Goal: Check status: Check status

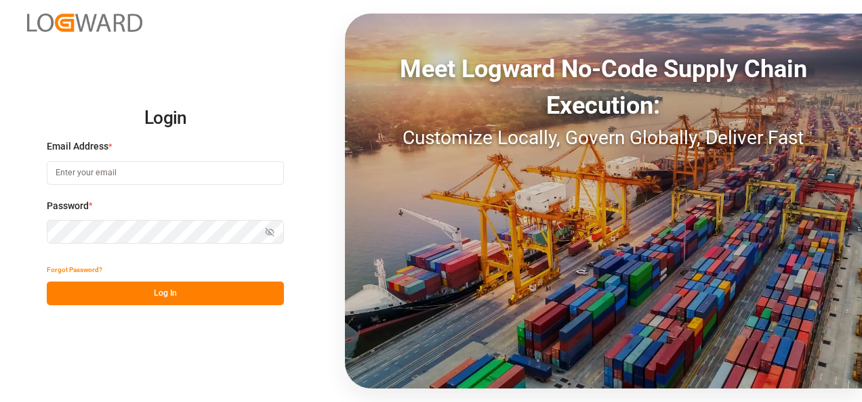
type input "[EMAIL_ADDRESS][DOMAIN_NAME]"
click at [241, 286] on button "Log In" at bounding box center [165, 294] width 237 height 24
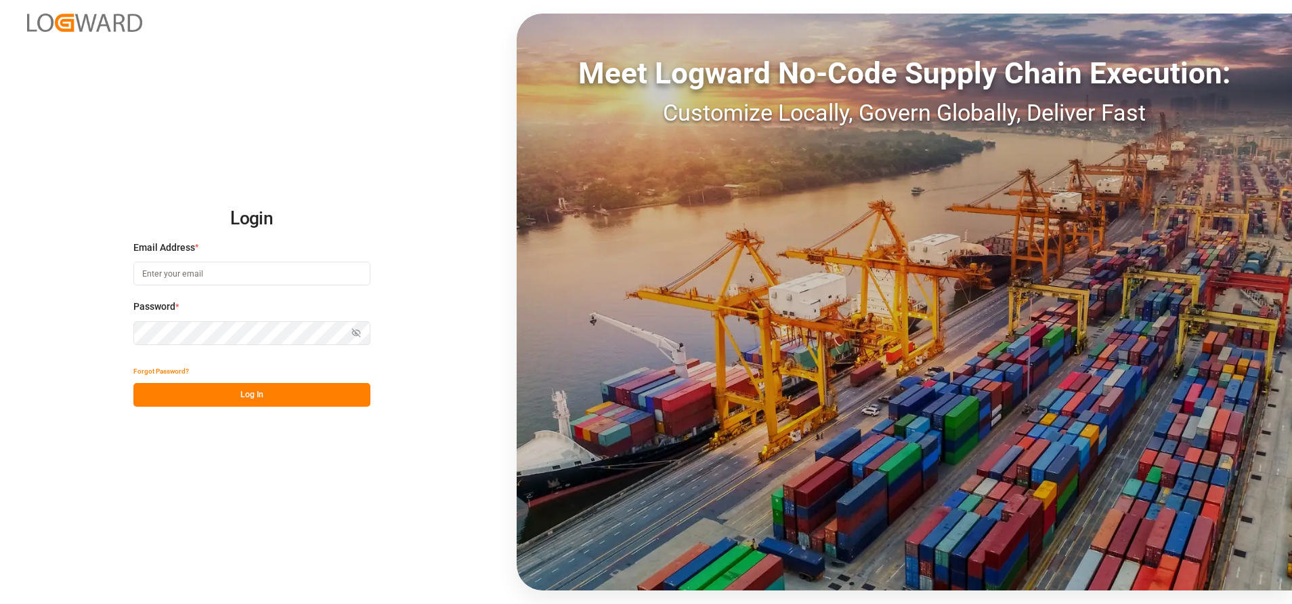
type input "[EMAIL_ADDRESS][DOMAIN_NAME]"
click at [306, 385] on button "Log In" at bounding box center [251, 395] width 237 height 24
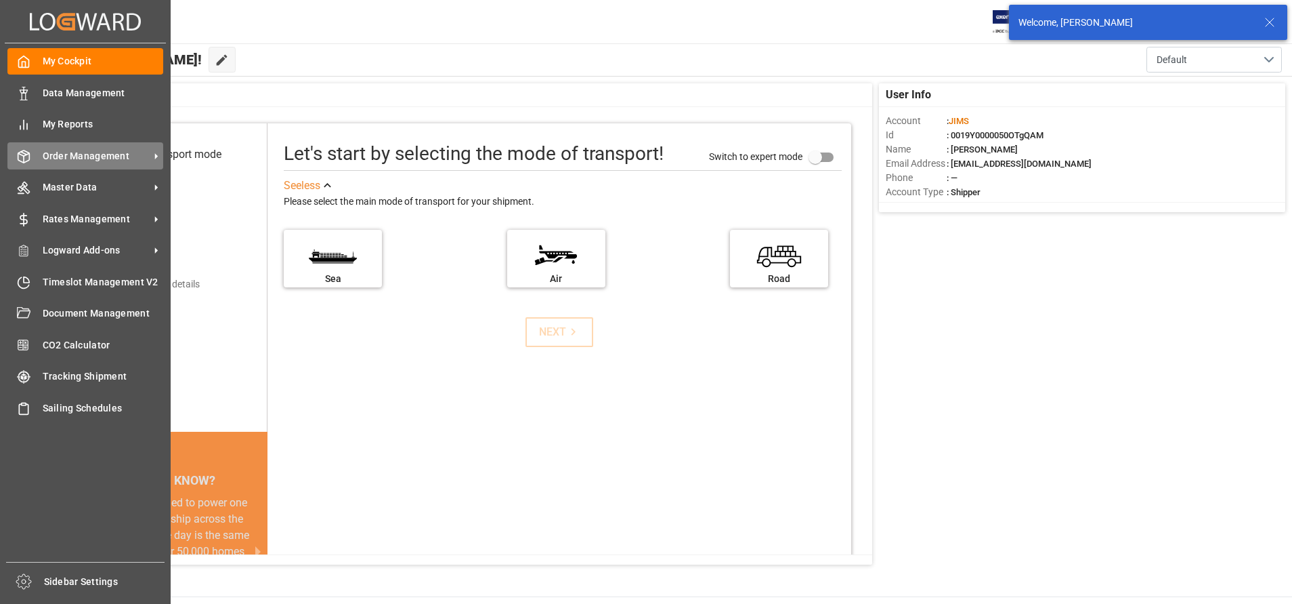
click at [62, 146] on div "Order Management Order Management" at bounding box center [85, 155] width 156 height 26
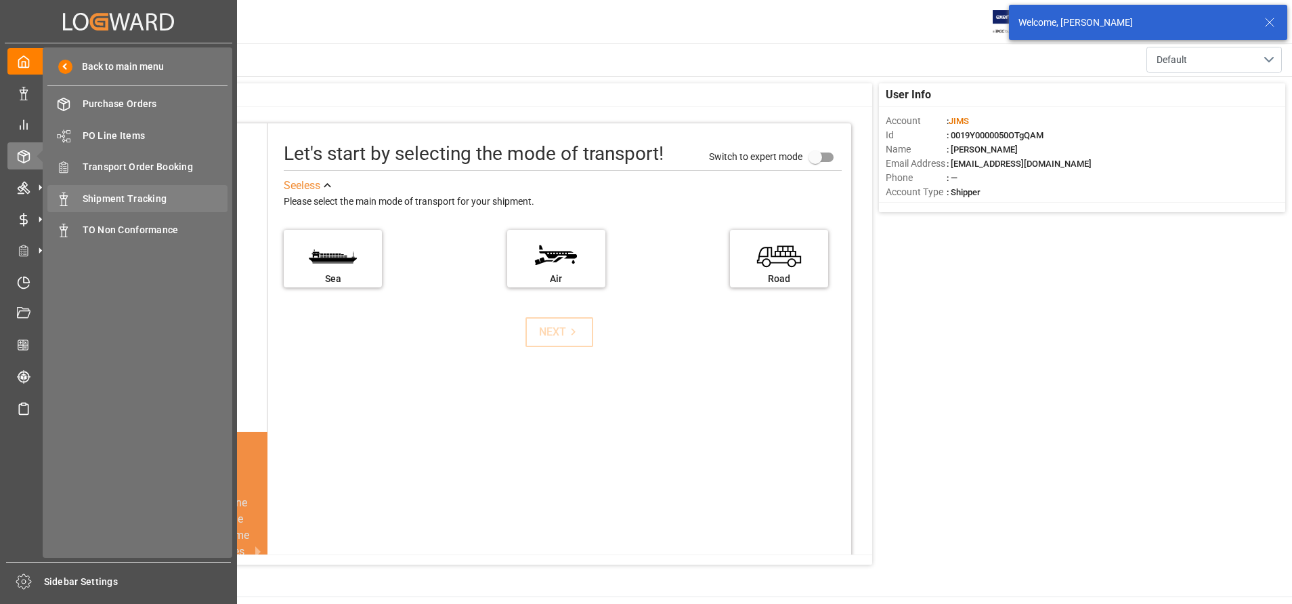
click at [146, 189] on div "Shipment Tracking Shipment Tracking" at bounding box center [137, 198] width 180 height 26
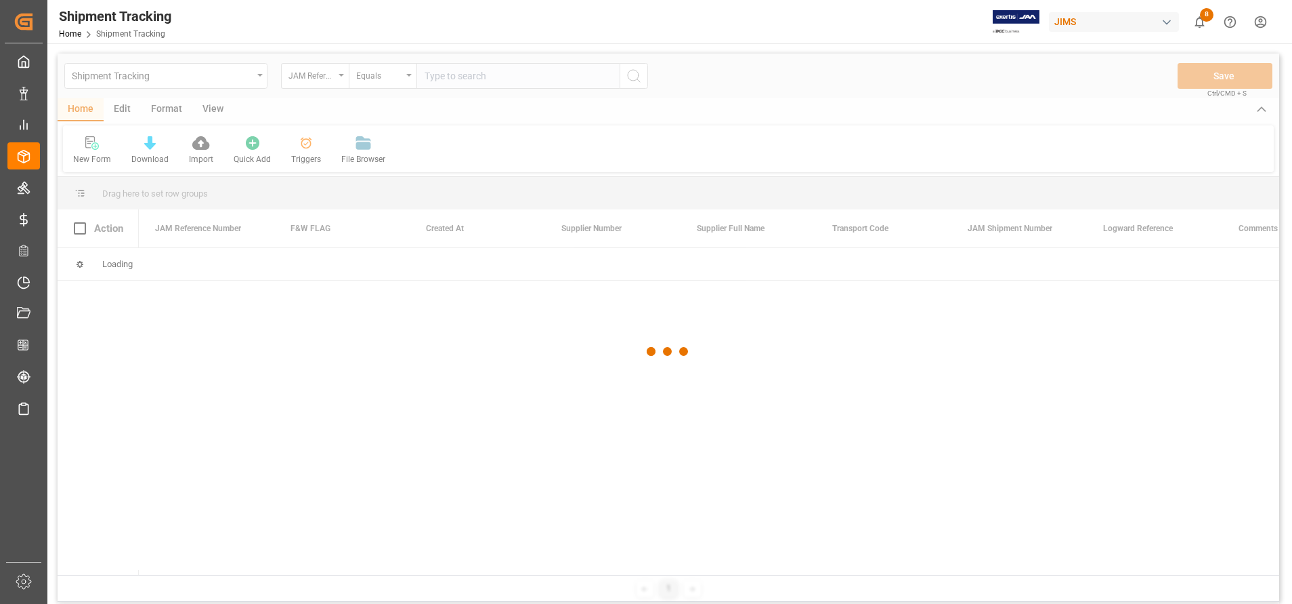
click at [492, 84] on div at bounding box center [669, 351] width 1222 height 595
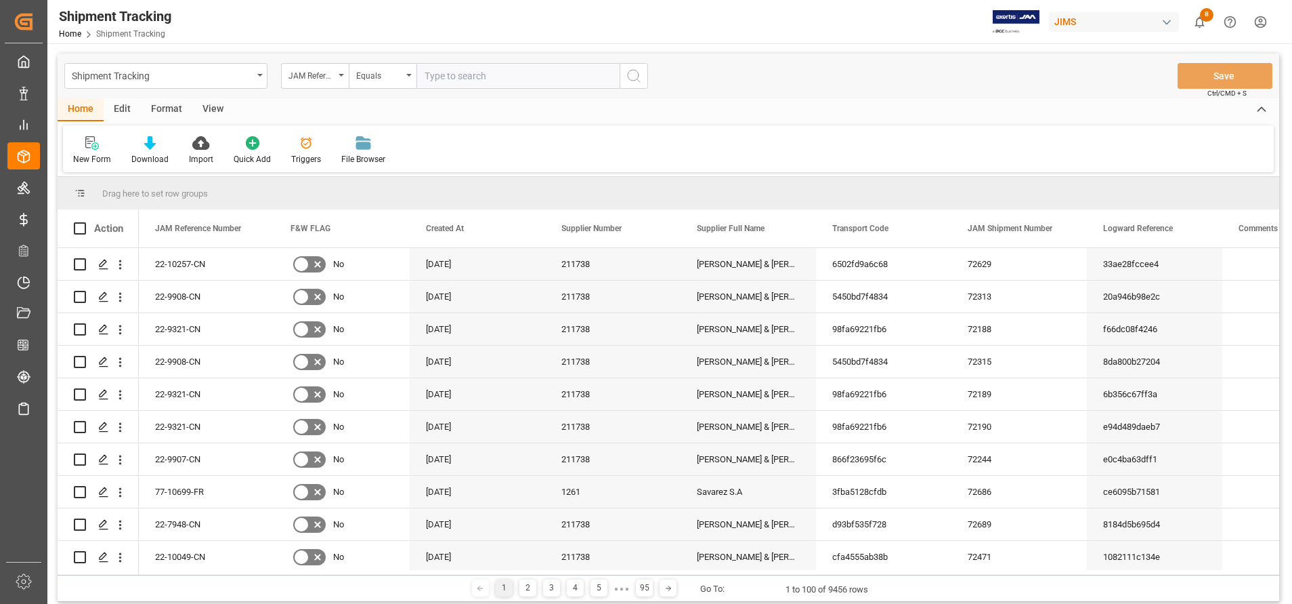
click at [492, 84] on input "text" at bounding box center [518, 76] width 203 height 26
paste input "22-9739-KR"
type input "22-9739-KR"
click at [639, 78] on icon "search button" at bounding box center [634, 76] width 16 height 16
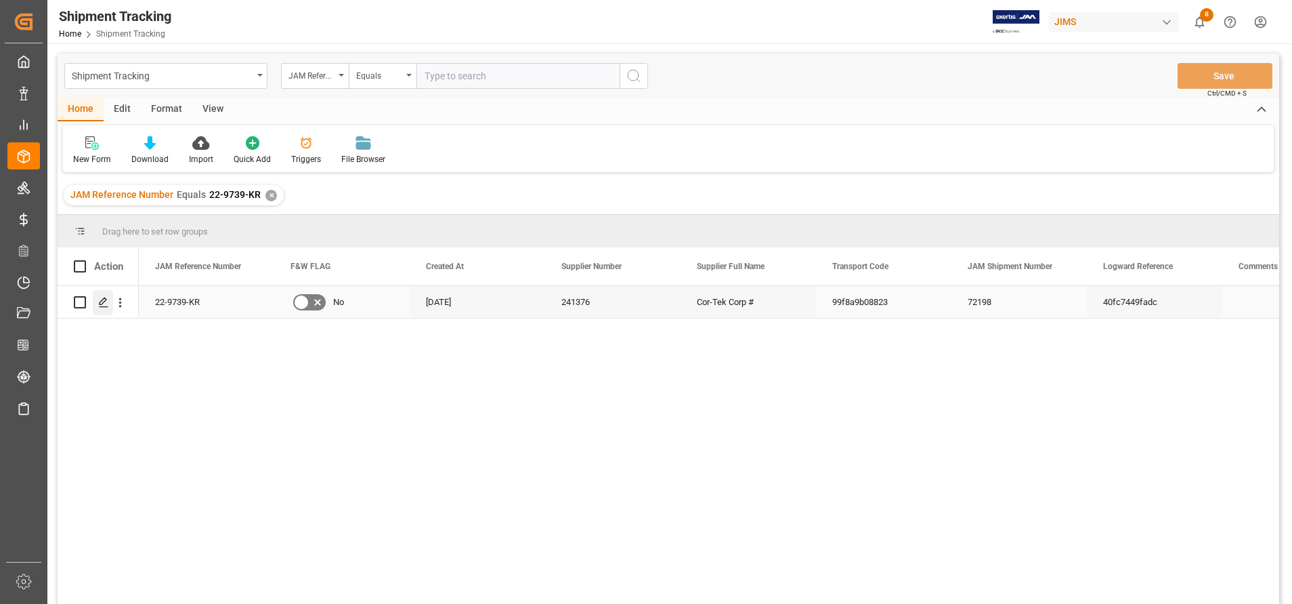
click at [108, 302] on icon "Press SPACE to select this row." at bounding box center [103, 302] width 11 height 11
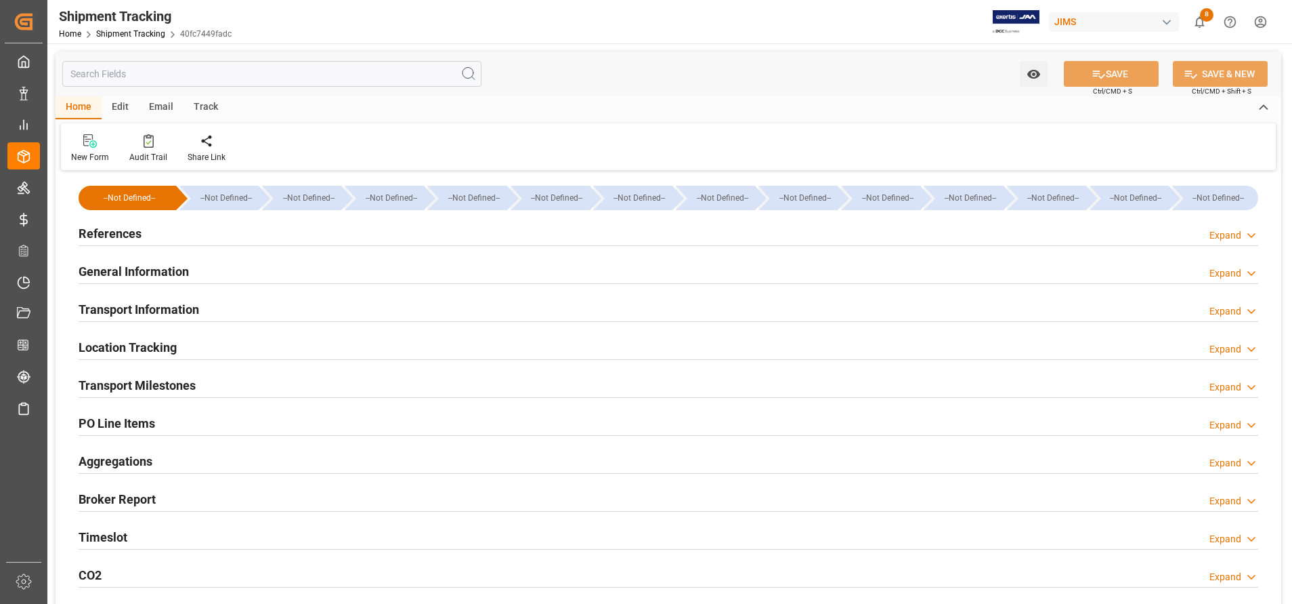
type input "[DATE] 11:59"
type input "[DATE] 15:00"
type input "[DATE]"
type input "[DATE] 11:59"
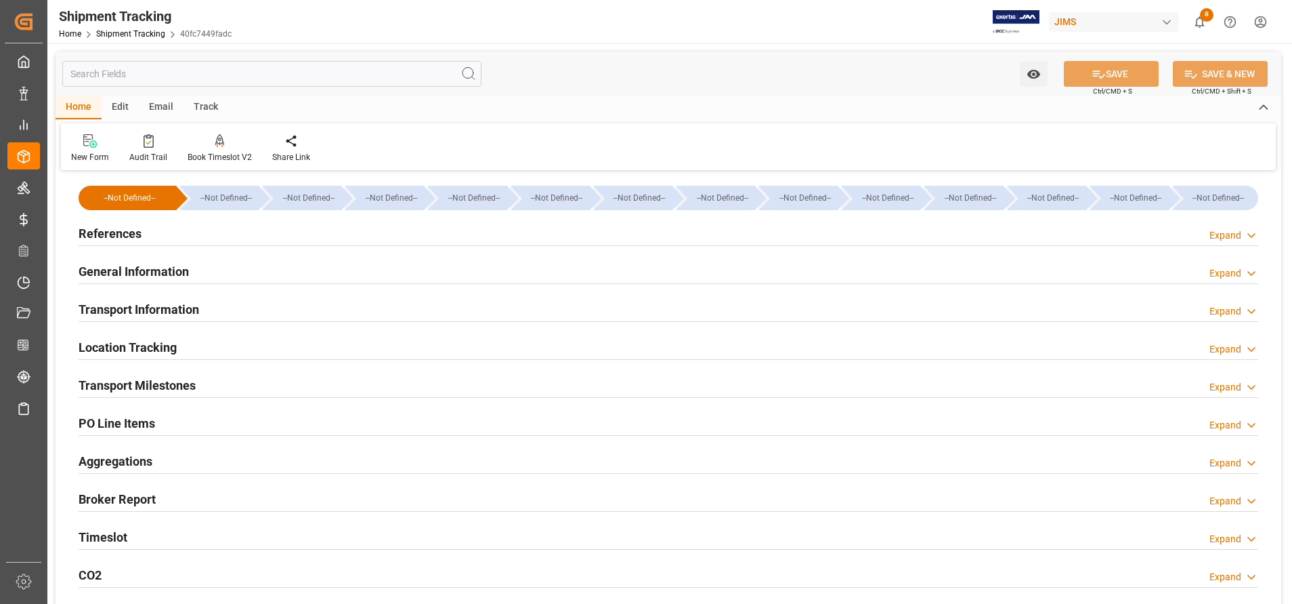
click at [139, 401] on div "Transport Milestones Expand" at bounding box center [668, 385] width 1199 height 38
click at [146, 374] on div "Transport Milestones" at bounding box center [137, 384] width 117 height 26
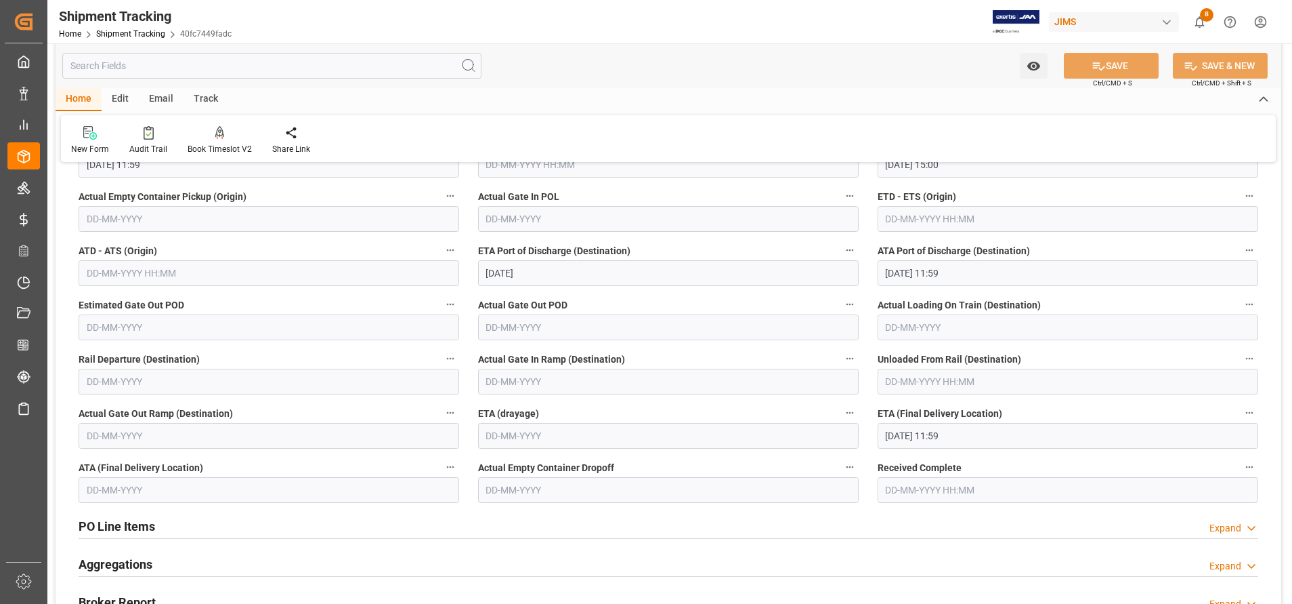
scroll to position [305, 0]
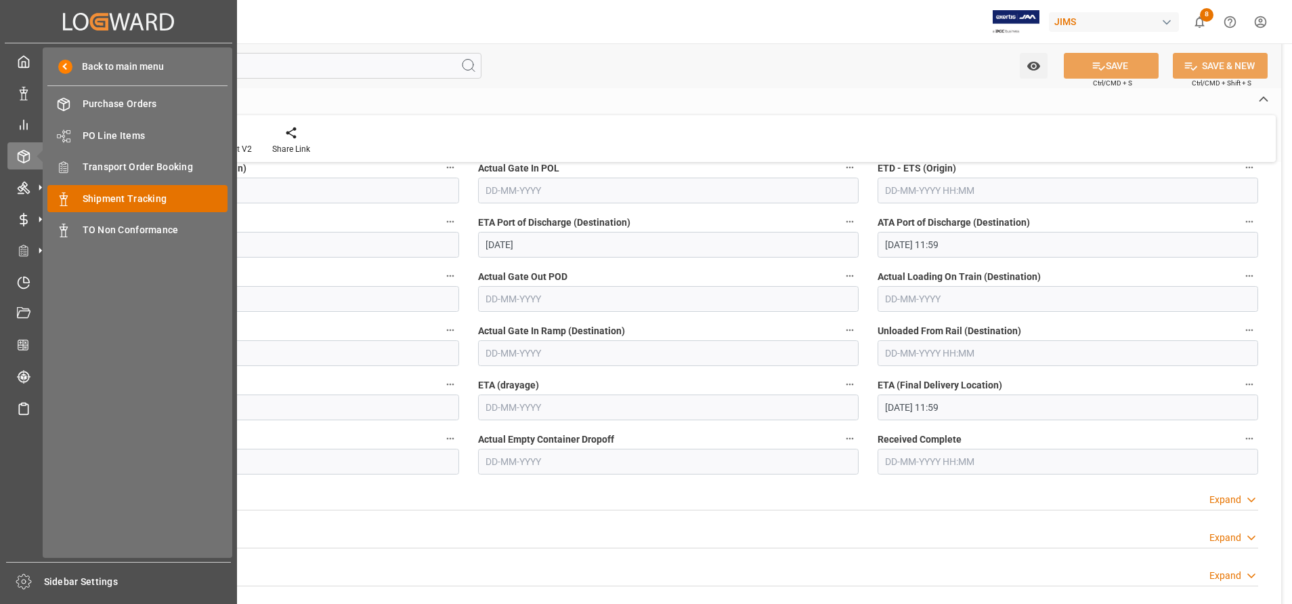
click at [146, 194] on span "Shipment Tracking" at bounding box center [156, 199] width 146 height 14
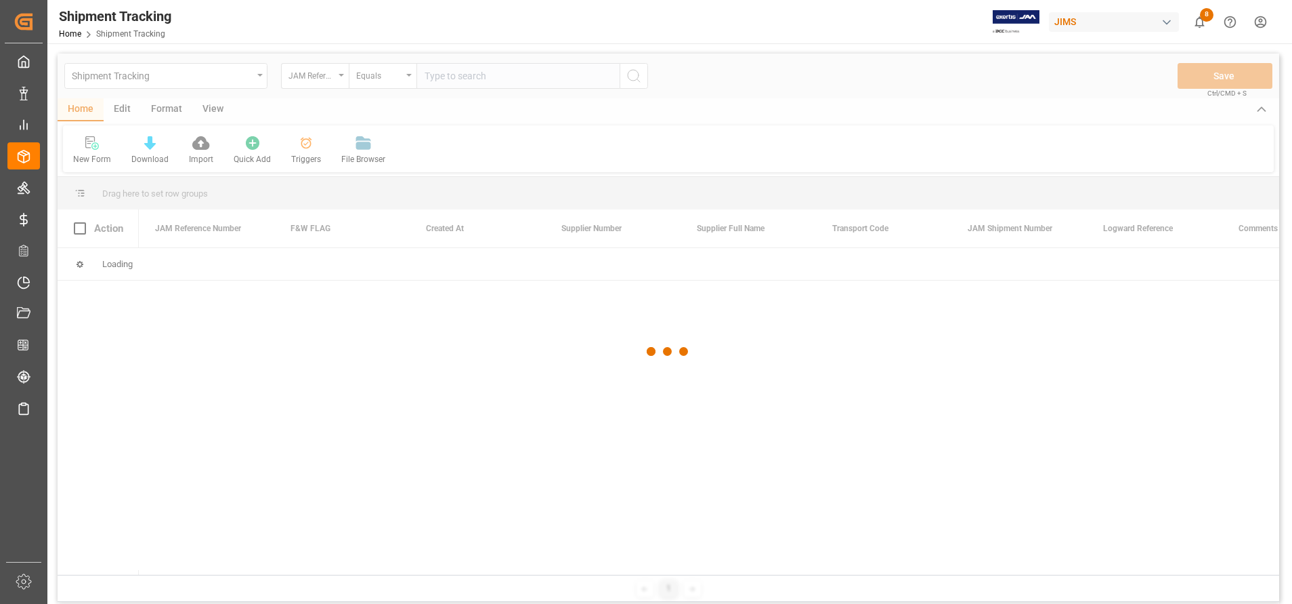
click at [319, 79] on div at bounding box center [669, 351] width 1222 height 595
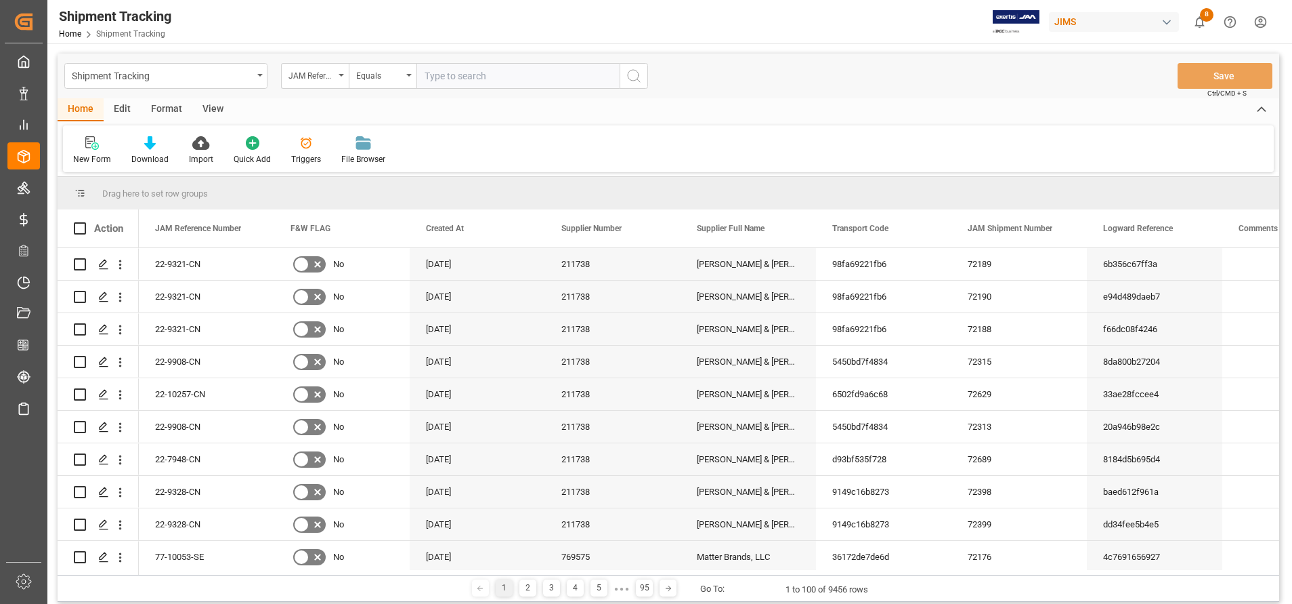
click at [319, 79] on div "JAM Reference Number" at bounding box center [312, 74] width 46 height 16
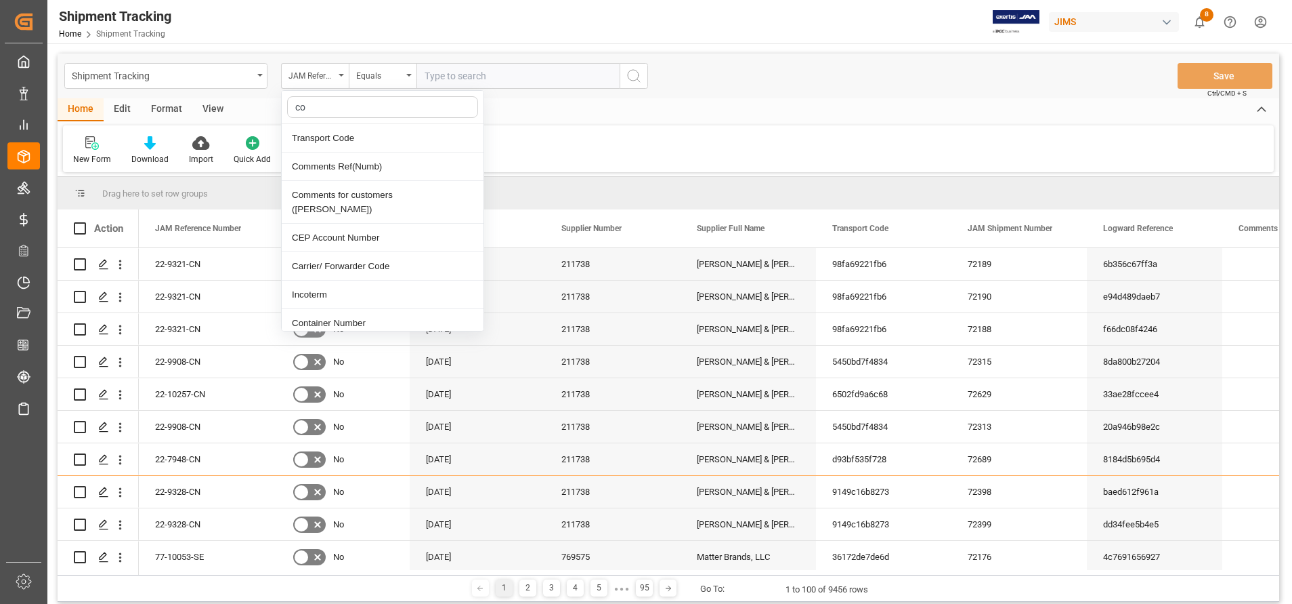
type input "con"
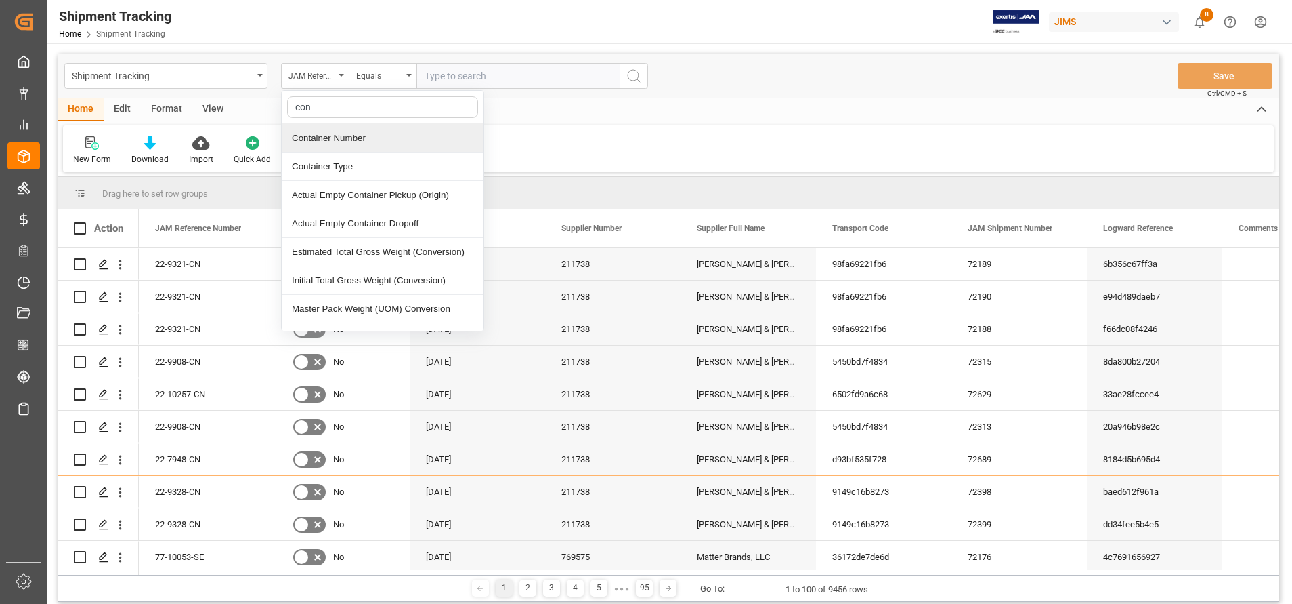
click at [350, 137] on div "Container Number" at bounding box center [383, 138] width 202 height 28
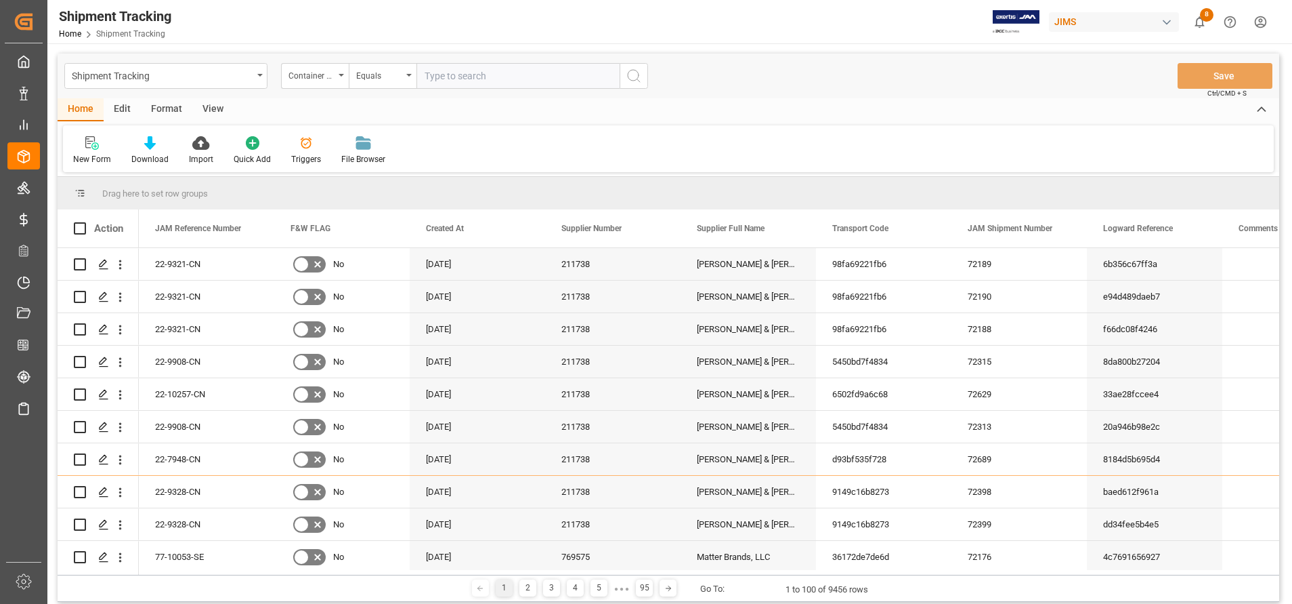
click at [503, 75] on input "text" at bounding box center [518, 76] width 203 height 26
paste input "Txgu7999430"
type input "Txgu7999430"
click at [646, 82] on button "search button" at bounding box center [634, 76] width 28 height 26
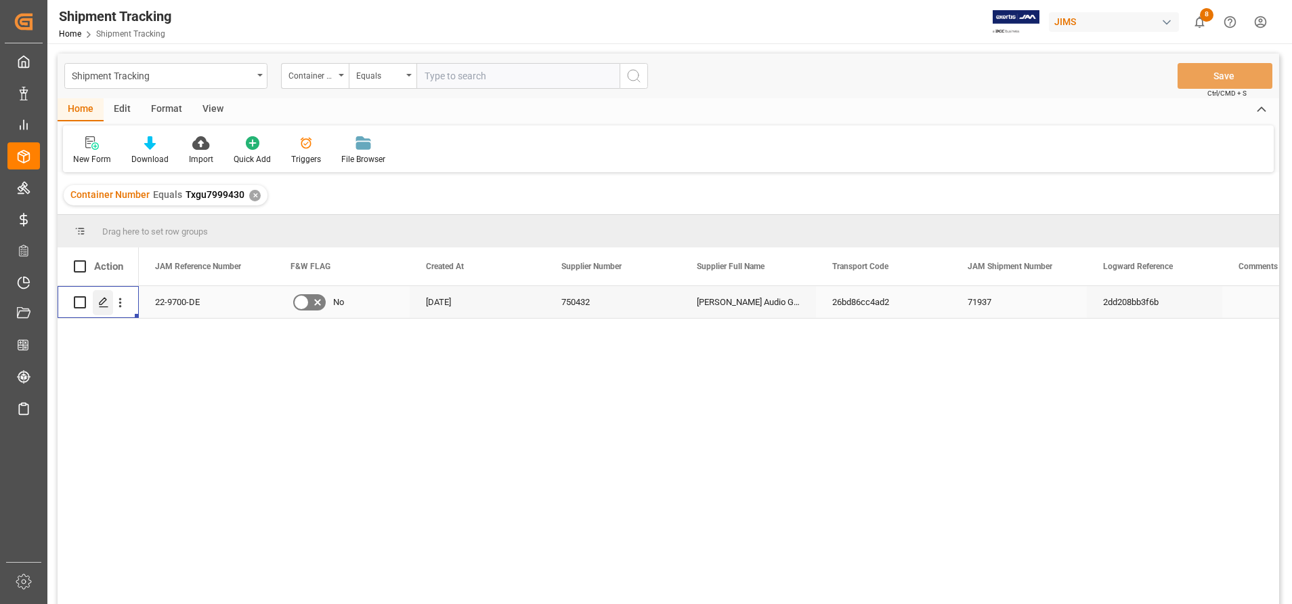
click at [103, 299] on polygon "Press SPACE to select this row." at bounding box center [103, 301] width 7 height 7
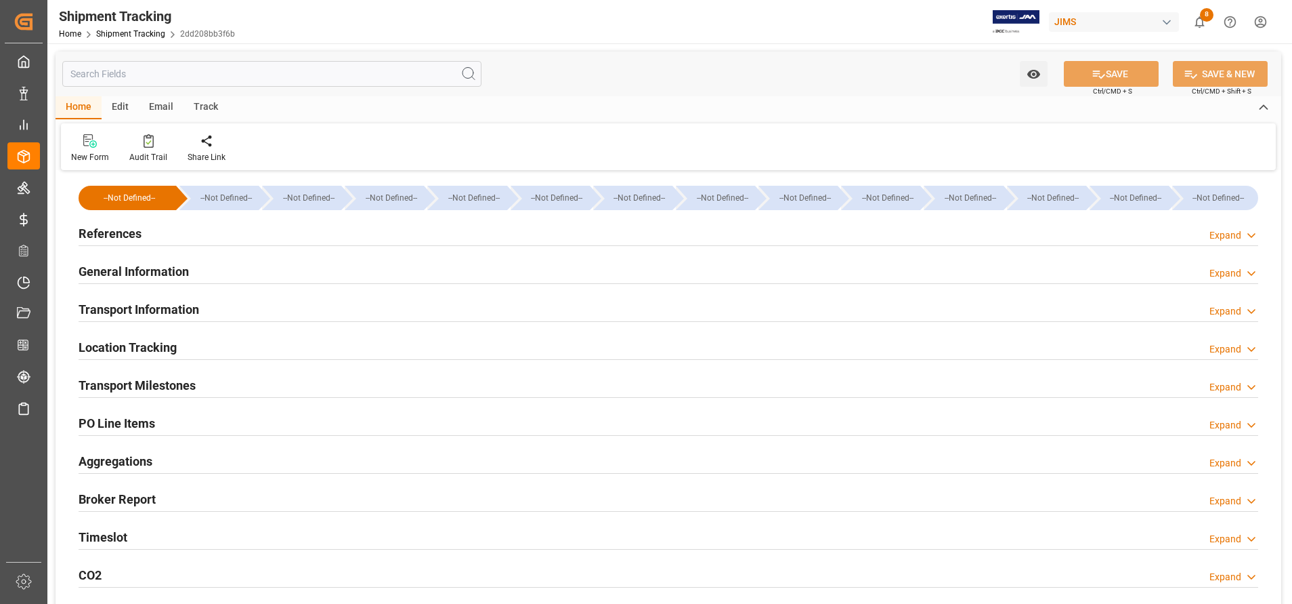
type input "[DATE]"
click at [119, 234] on h2 "References" at bounding box center [110, 233] width 63 height 18
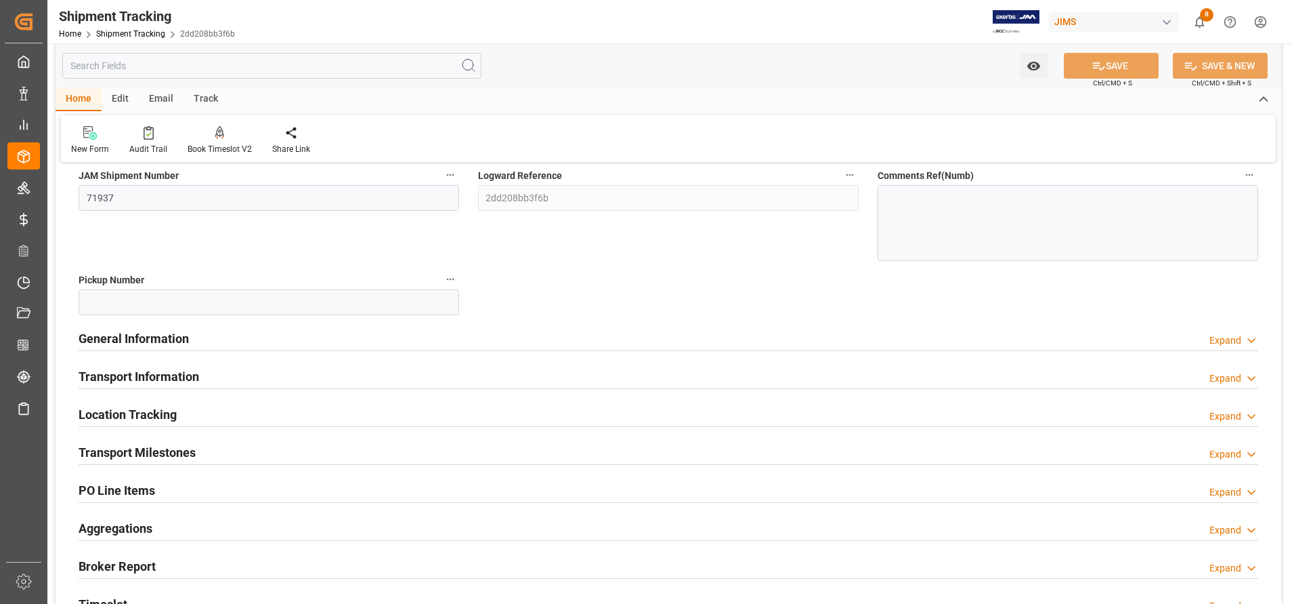
scroll to position [203, 0]
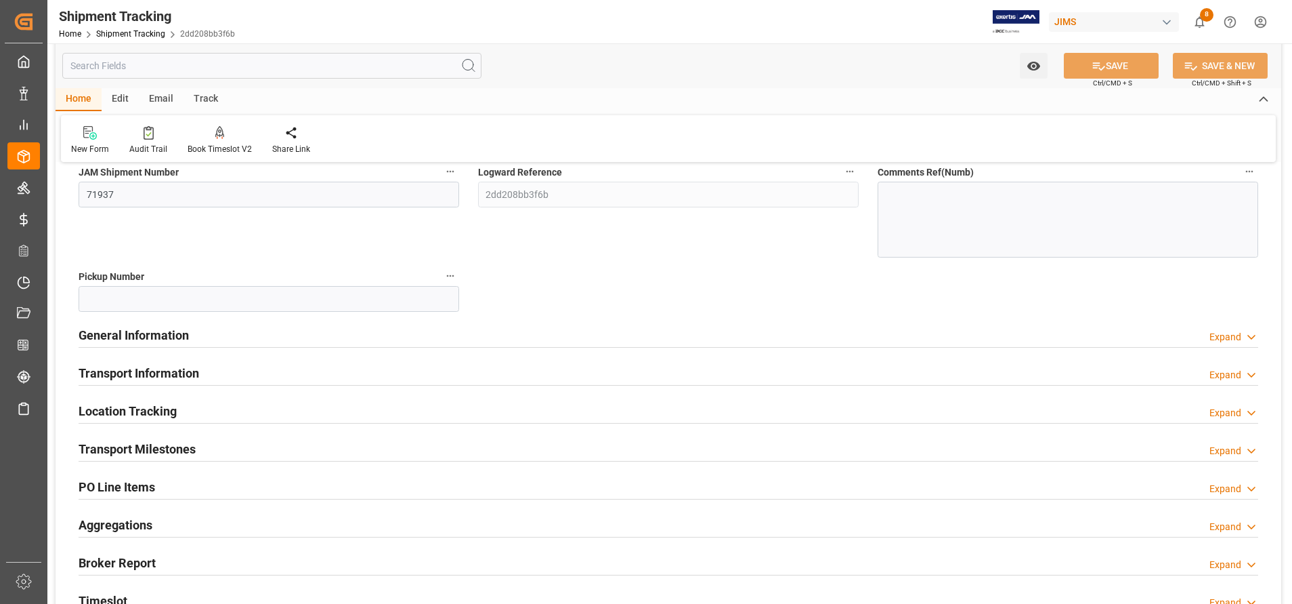
click at [162, 336] on h2 "General Information" at bounding box center [134, 335] width 110 height 18
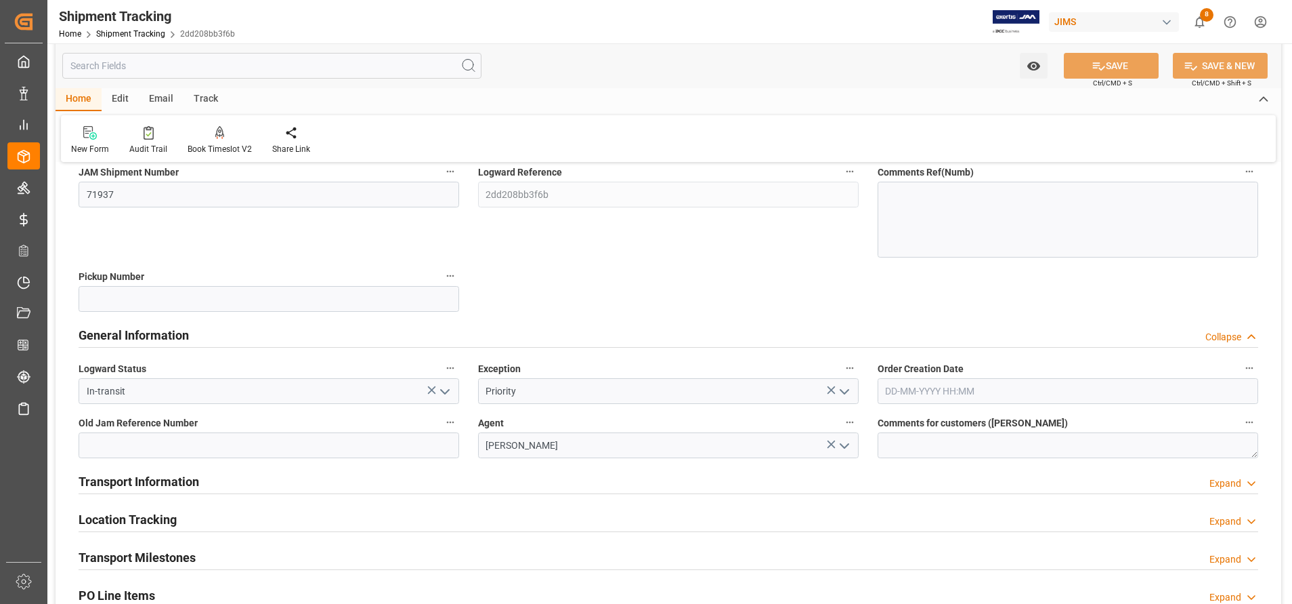
click at [150, 480] on h2 "Transport Information" at bounding box center [139, 481] width 121 height 18
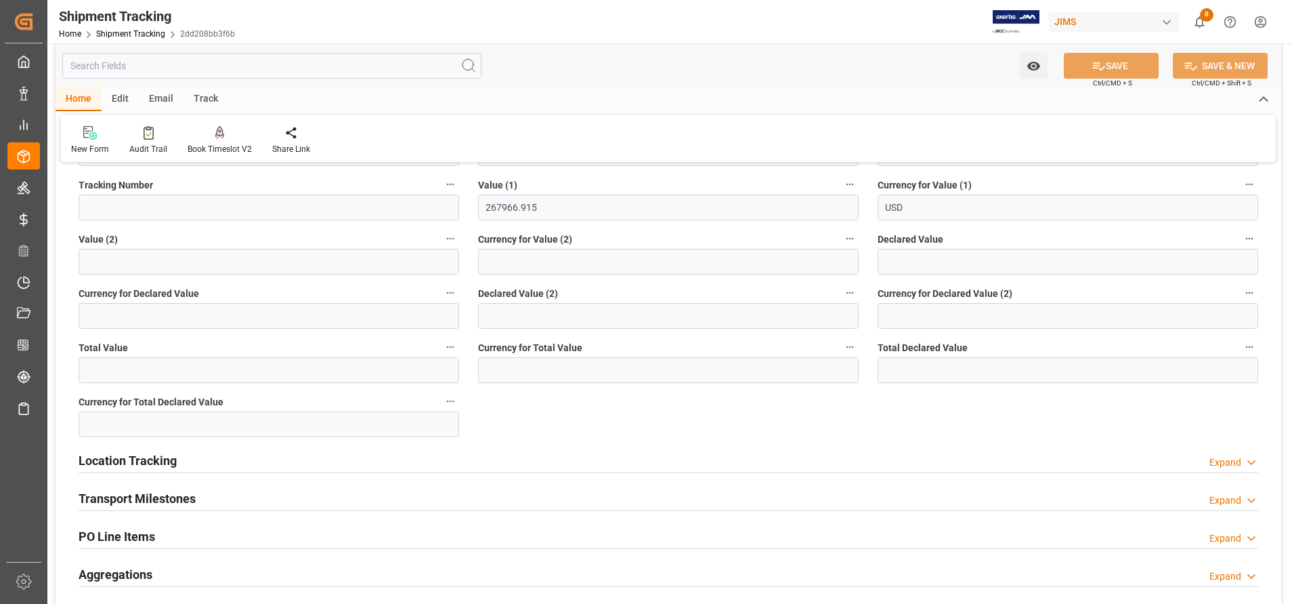
scroll to position [813, 0]
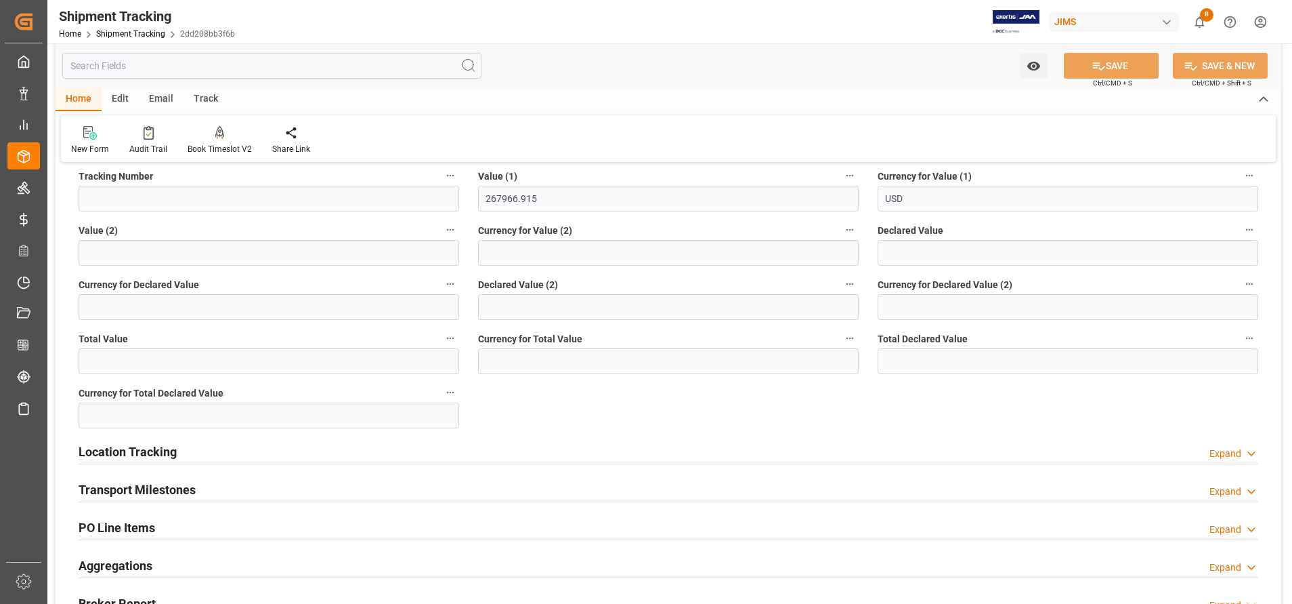
click at [182, 484] on h2 "Transport Milestones" at bounding box center [137, 489] width 117 height 18
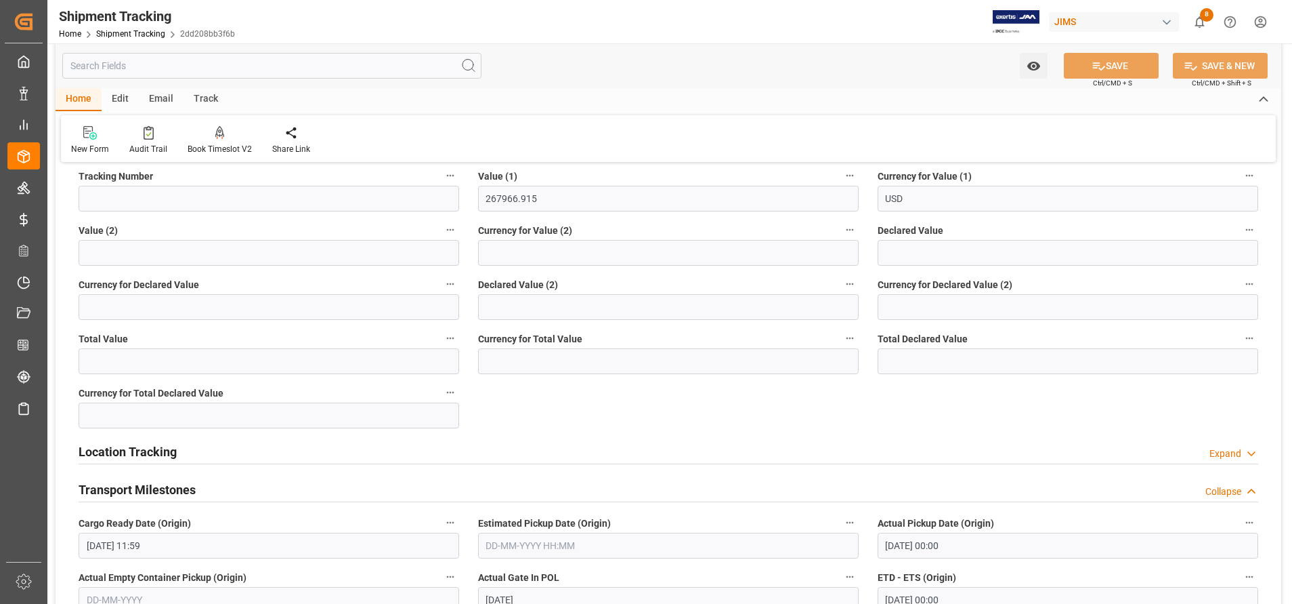
click at [162, 453] on h2 "Location Tracking" at bounding box center [128, 451] width 98 height 18
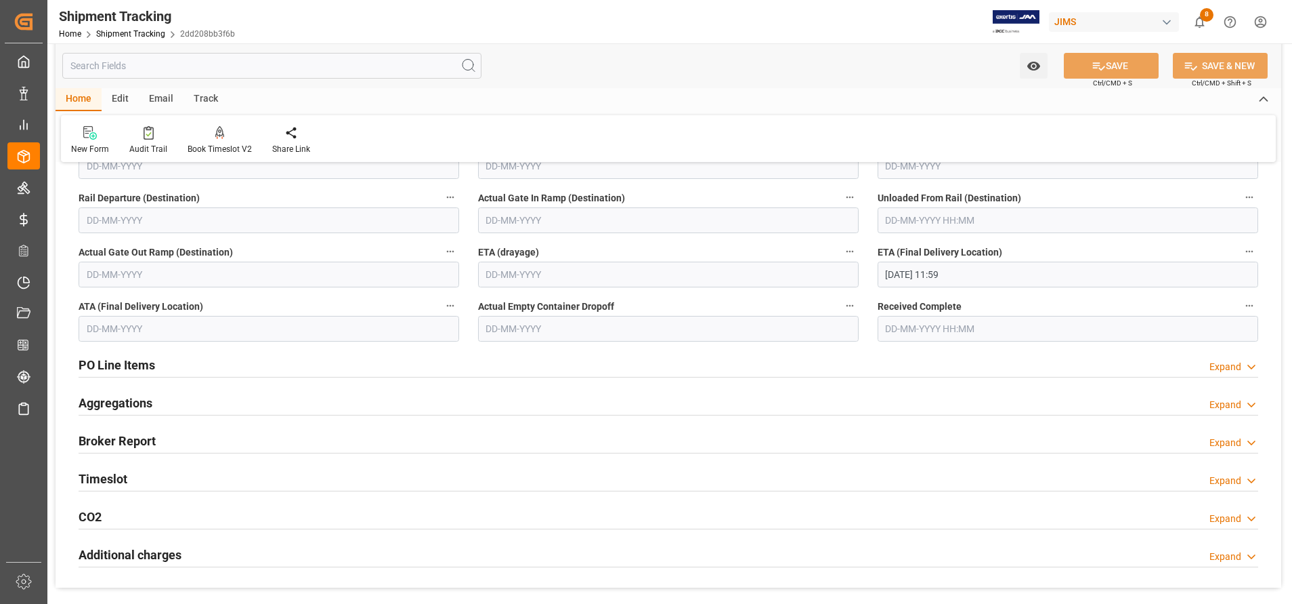
scroll to position [1524, 0]
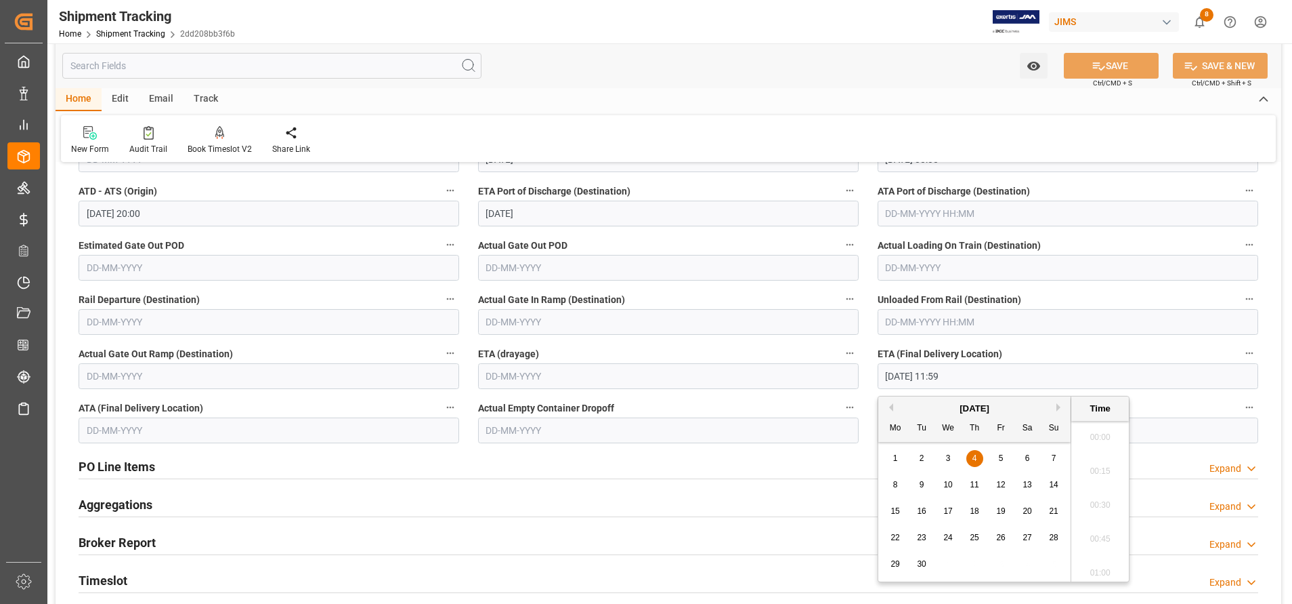
click at [933, 375] on input "[DATE] 11:59" at bounding box center [1068, 376] width 381 height 26
